Goal: Task Accomplishment & Management: Complete application form

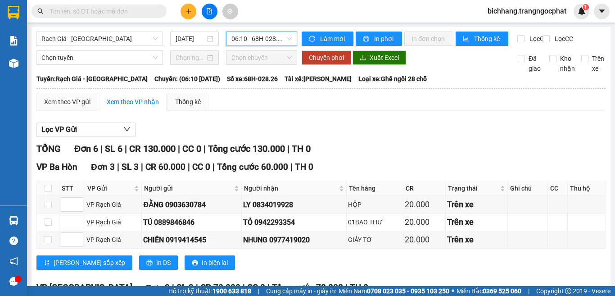
scroll to position [137, 0]
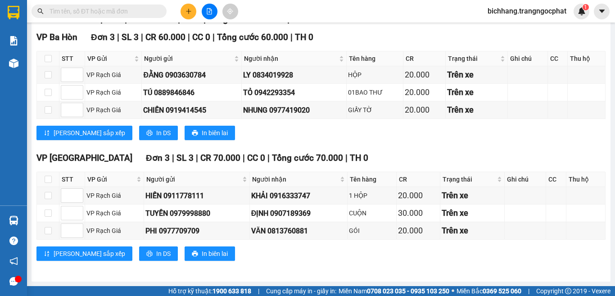
click at [119, 13] on input "text" at bounding box center [103, 11] width 106 height 10
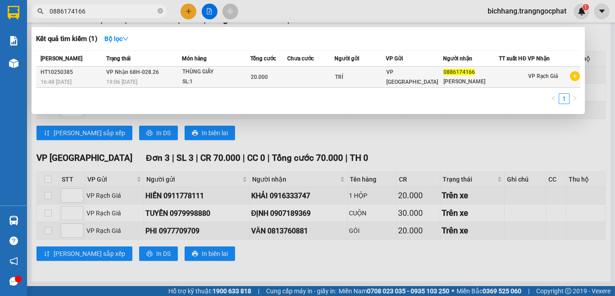
type input "0886174166"
click at [282, 80] on div "20.000" at bounding box center [269, 77] width 36 height 10
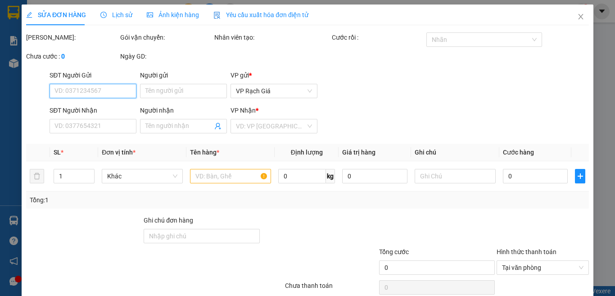
type input "TRÍ"
type input "0886174166"
type input "[PERSON_NAME]"
type input "20.000"
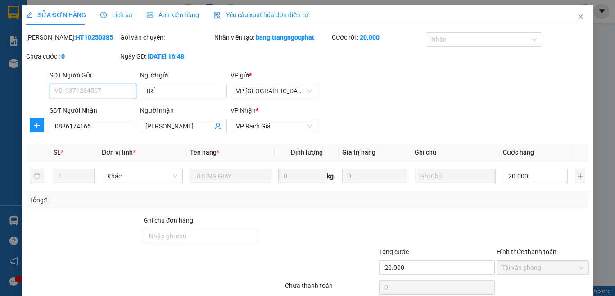
scroll to position [67, 0]
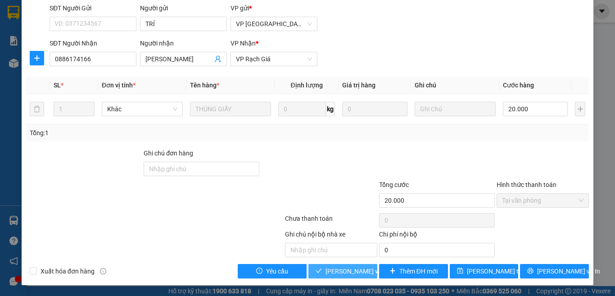
click at [346, 274] on span "[PERSON_NAME] và Giao hàng" at bounding box center [369, 271] width 87 height 10
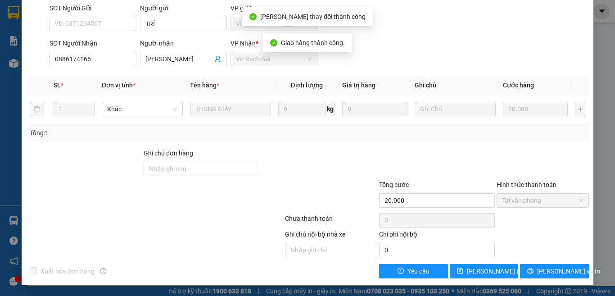
scroll to position [0, 0]
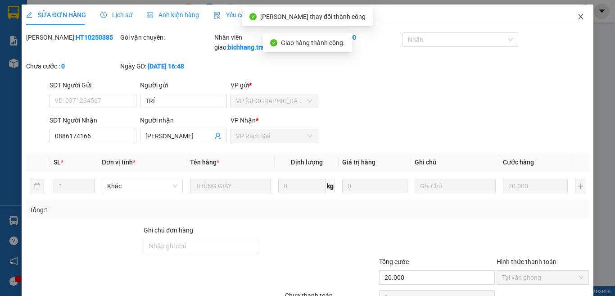
click at [579, 18] on icon "close" at bounding box center [581, 16] width 5 height 5
